Goal: Information Seeking & Learning: Learn about a topic

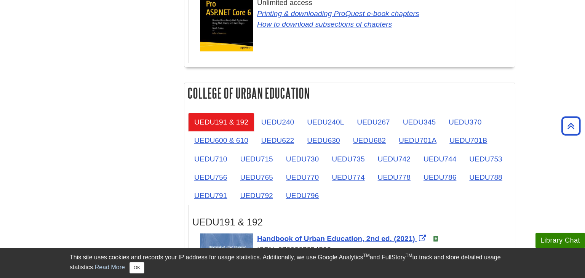
scroll to position [1163, 0]
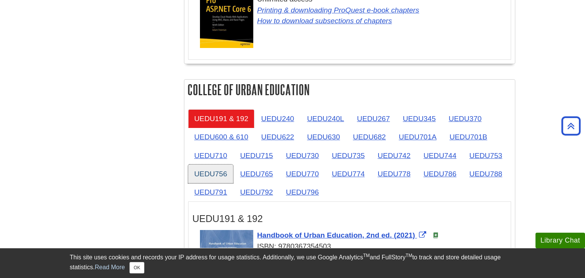
click at [213, 167] on link "UEDU756" at bounding box center [210, 174] width 45 height 19
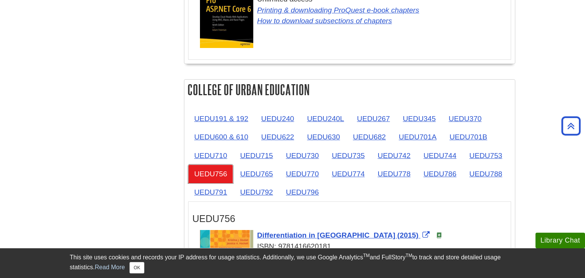
click at [213, 167] on link "UEDU756" at bounding box center [210, 174] width 45 height 19
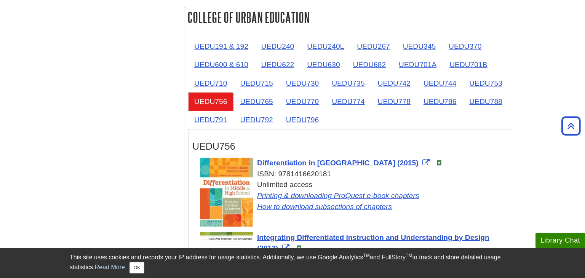
scroll to position [1235, 0]
click at [217, 95] on link "UEDU756" at bounding box center [210, 102] width 45 height 19
click at [490, 79] on link "UEDU753" at bounding box center [485, 83] width 45 height 19
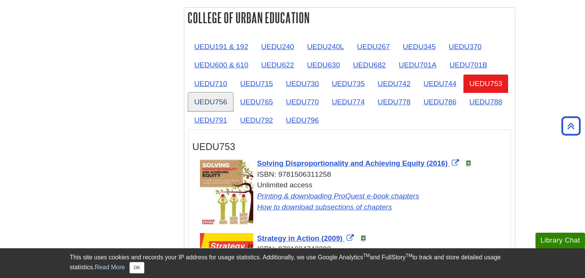
click at [215, 95] on link "UEDU756" at bounding box center [210, 102] width 45 height 19
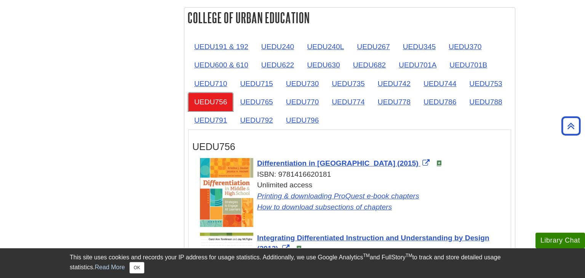
click at [215, 95] on link "UEDU756" at bounding box center [210, 102] width 45 height 19
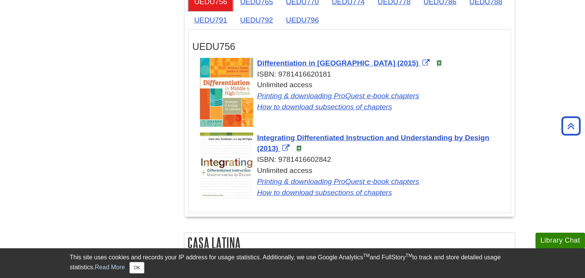
scroll to position [1334, 0]
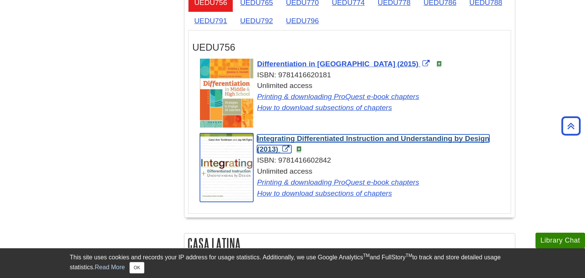
click at [338, 134] on span "Integrating Differentiated Instruction and Understanding by Design (2013)" at bounding box center [373, 143] width 232 height 19
